Goal: Find specific page/section: Find specific page/section

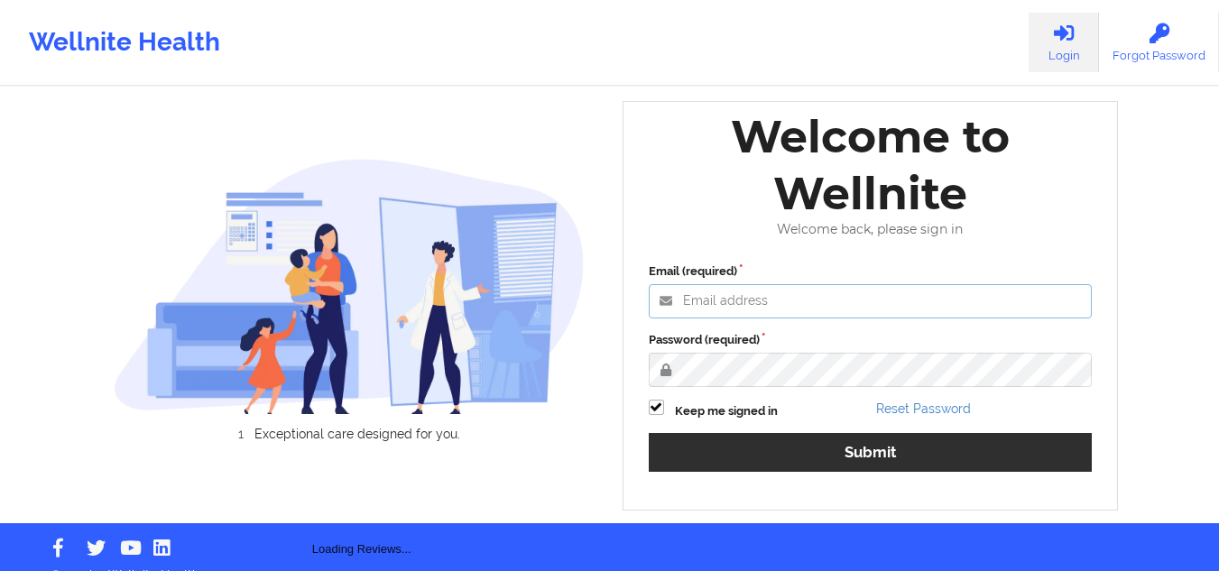
type input "[EMAIL_ADDRESS][DOMAIN_NAME]"
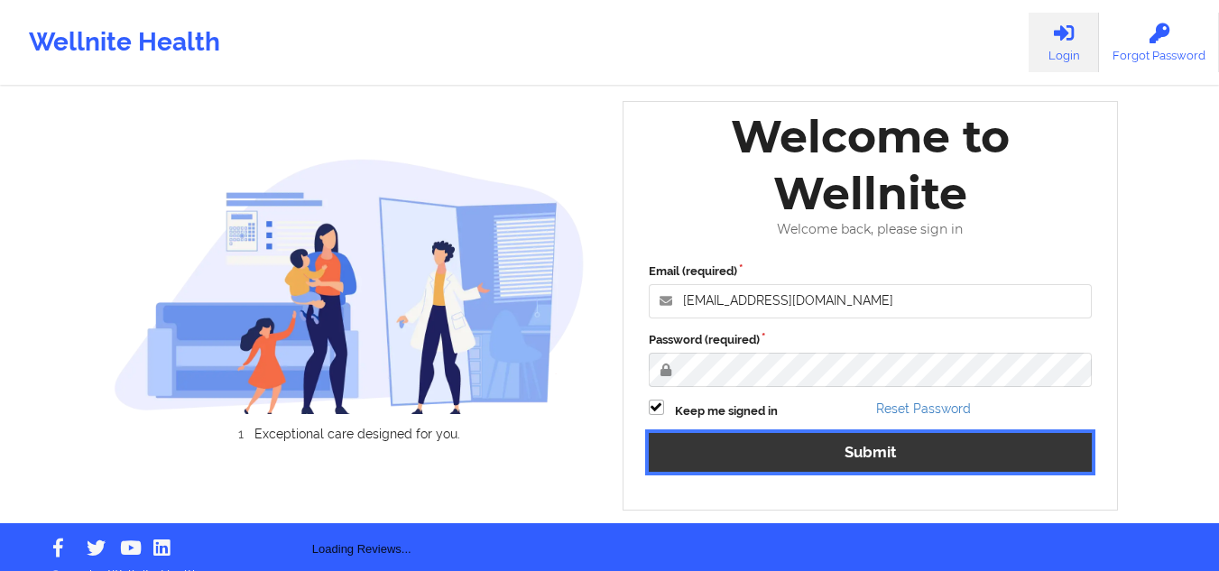
click at [782, 450] on button "Submit" at bounding box center [871, 452] width 444 height 39
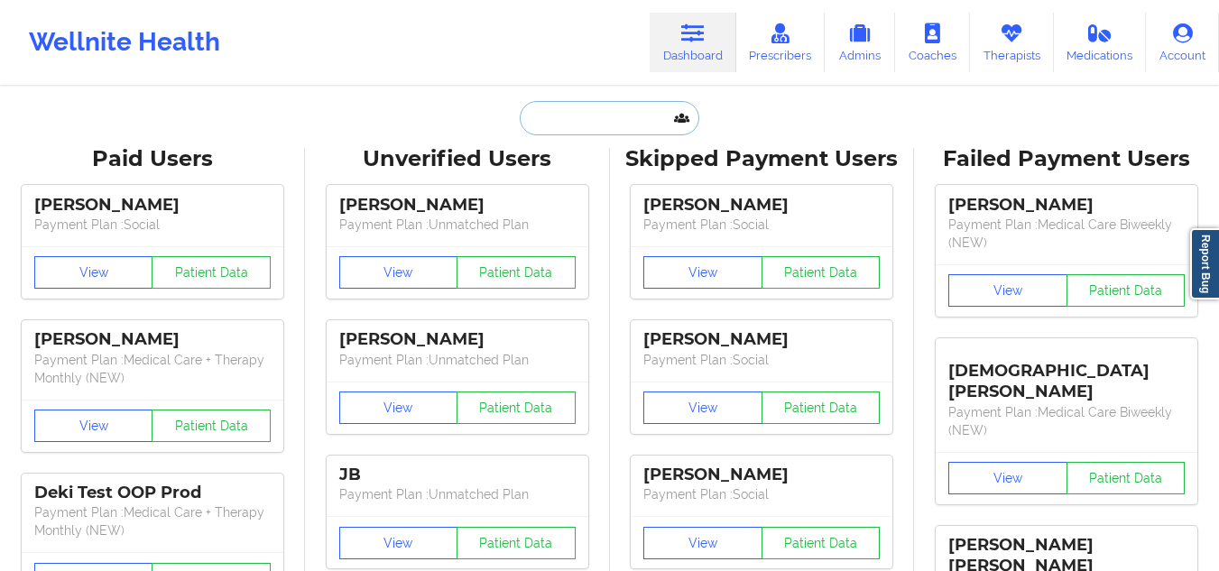
drag, startPoint x: 560, startPoint y: 123, endPoint x: 537, endPoint y: 112, distance: 25.8
click at [537, 112] on input "text" at bounding box center [609, 118] width 179 height 34
drag, startPoint x: 530, startPoint y: 4, endPoint x: 588, endPoint y: 23, distance: 61.1
click at [588, 23] on div "Wellnite Health Dashboard Prescribers Admins Coaches Therapists Medications Acc…" at bounding box center [609, 42] width 1219 height 72
click at [578, 117] on input "text" at bounding box center [609, 118] width 179 height 34
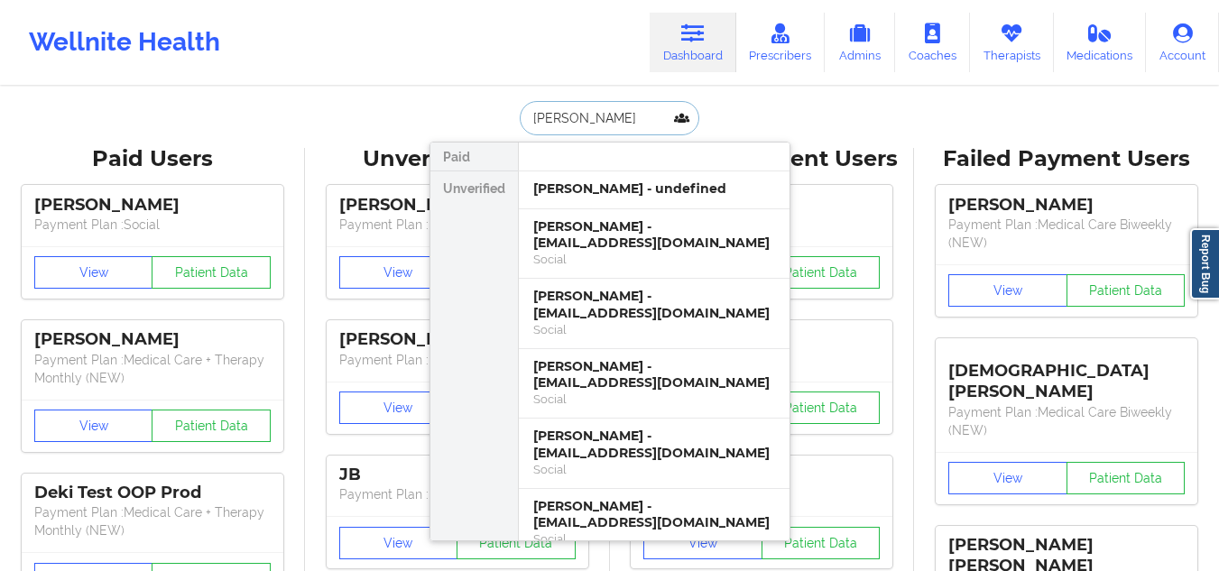
type input "[PERSON_NAME]"
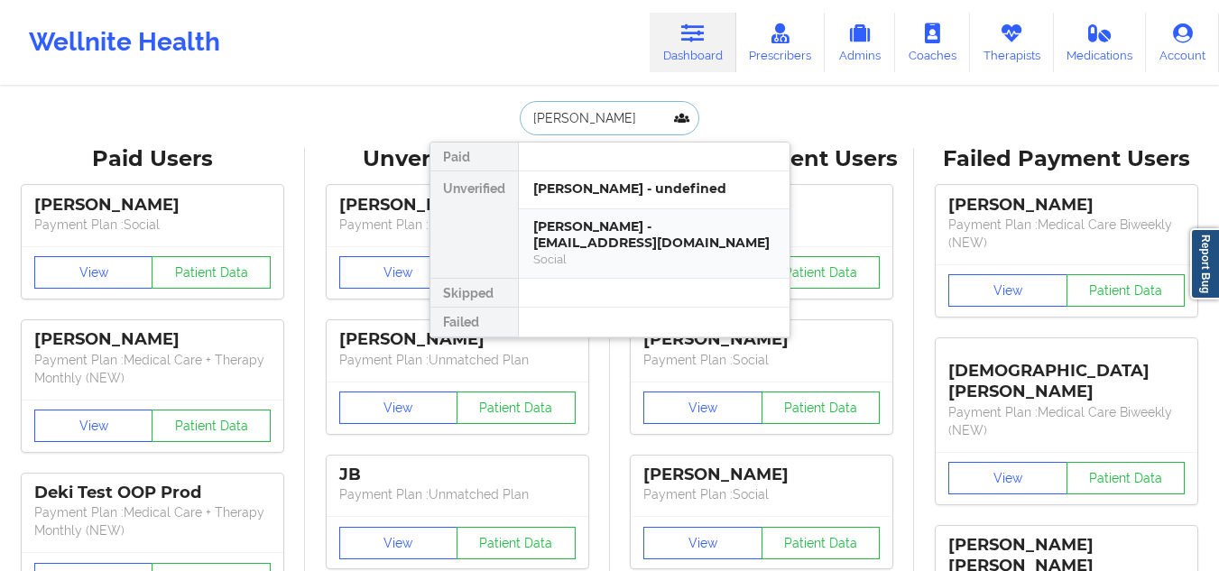
click at [694, 266] on div "Social" at bounding box center [654, 259] width 242 height 15
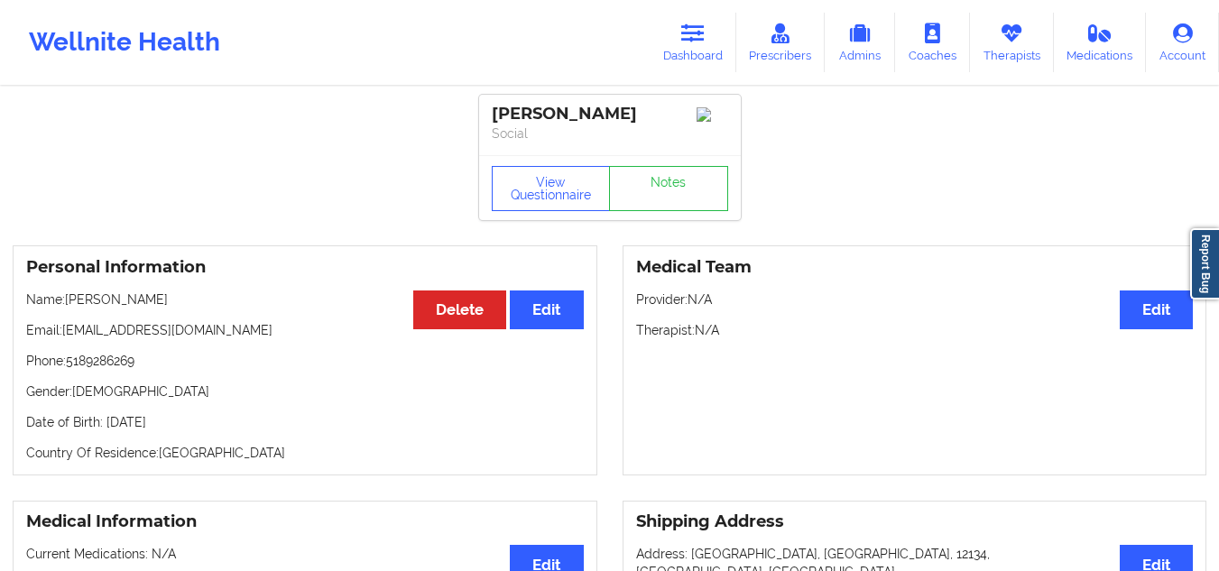
click at [628, 104] on div "[PERSON_NAME]" at bounding box center [610, 114] width 236 height 21
drag, startPoint x: 636, startPoint y: 102, endPoint x: 496, endPoint y: 105, distance: 139.9
click at [496, 105] on div "[PERSON_NAME] Social" at bounding box center [610, 125] width 262 height 60
copy div "[PERSON_NAME]"
